Goal: Information Seeking & Learning: Understand process/instructions

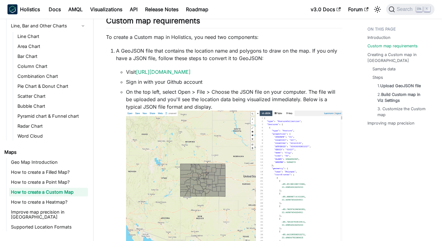
scroll to position [62, 0]
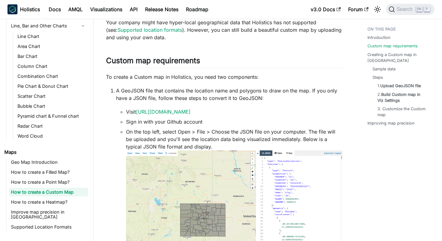
click at [143, 76] on p "To create a Custom map in Holistics, you need two components:" at bounding box center [224, 76] width 236 height 7
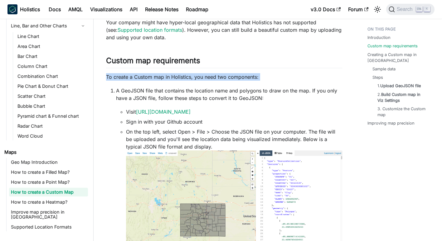
click at [143, 76] on p "To create a Custom map in Holistics, you need two components:" at bounding box center [224, 76] width 236 height 7
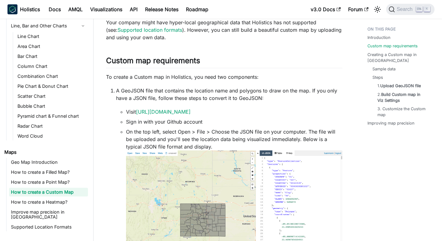
click at [237, 90] on p "A GeoJSON file that contains the location name and polygons to draw on the map.…" at bounding box center [229, 94] width 226 height 15
click at [173, 91] on p "A GeoJSON file that contains the location name and polygons to draw on the map.…" at bounding box center [229, 94] width 226 height 15
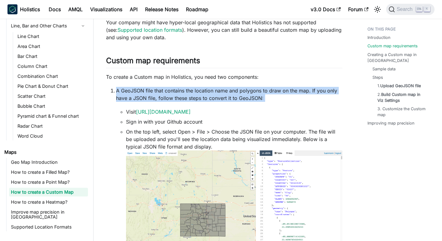
click at [173, 91] on p "A GeoJSON file that contains the location name and polygons to draw on the map.…" at bounding box center [229, 94] width 226 height 15
click at [275, 99] on p "A GeoJSON file that contains the location name and polygons to draw on the map.…" at bounding box center [229, 94] width 226 height 15
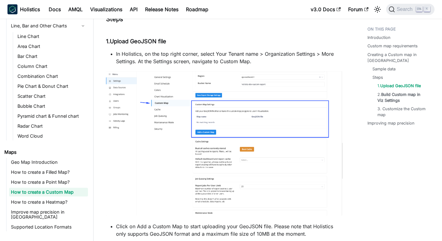
scroll to position [499, 0]
click at [139, 41] on strong "Upload GeoJSON file" at bounding box center [138, 40] width 56 height 7
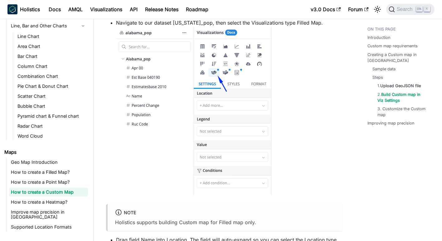
scroll to position [1091, 0]
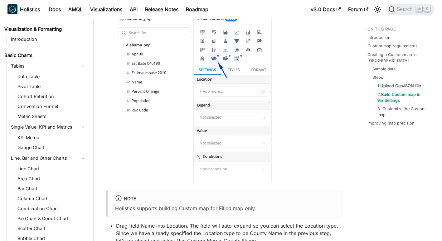
scroll to position [133, 0]
